Goal: Transaction & Acquisition: Purchase product/service

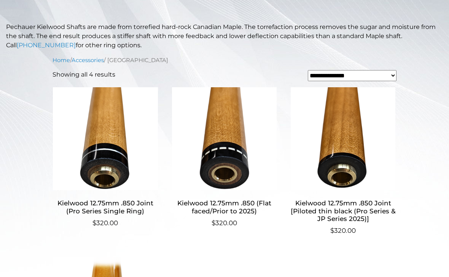
scroll to position [166, 0]
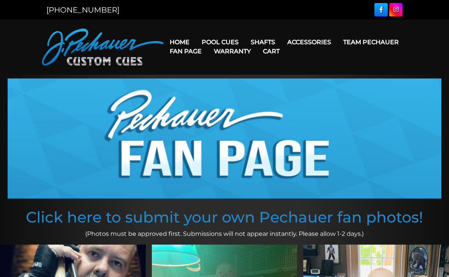
click at [275, 91] on link "Torch +" at bounding box center [311, 85] width 131 height 11
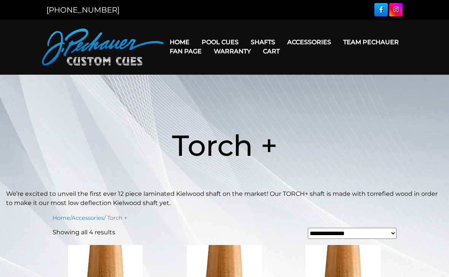
click at [352, 80] on link "Performance Plus Low Deflection Shafts" at bounding box center [311, 74] width 131 height 11
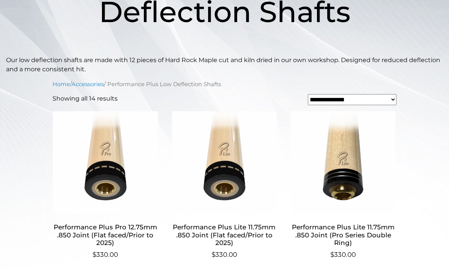
scroll to position [168, 0]
